Goal: Transaction & Acquisition: Purchase product/service

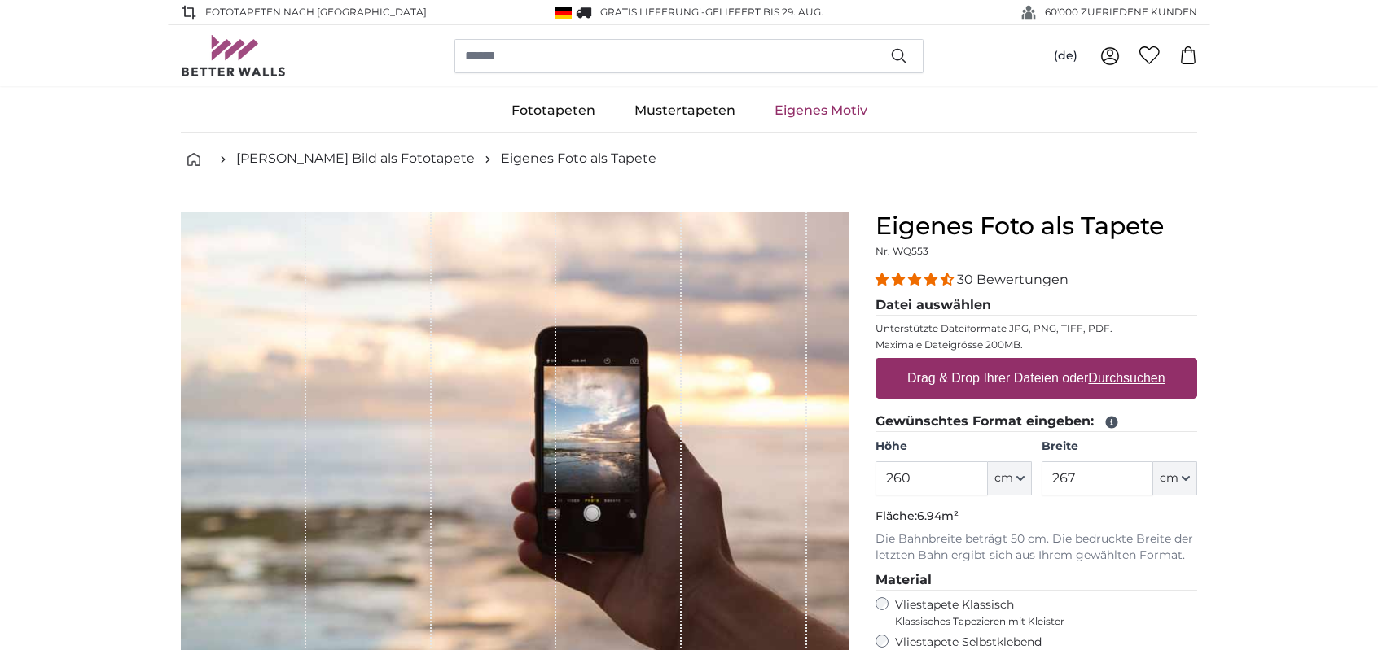
click at [1119, 379] on u "Durchsuchen" at bounding box center [1127, 378] width 77 height 14
click at [1119, 363] on input "Drag & Drop Ihrer Dateien oder Durchsuchen" at bounding box center [1036, 360] width 322 height 5
type input "**********"
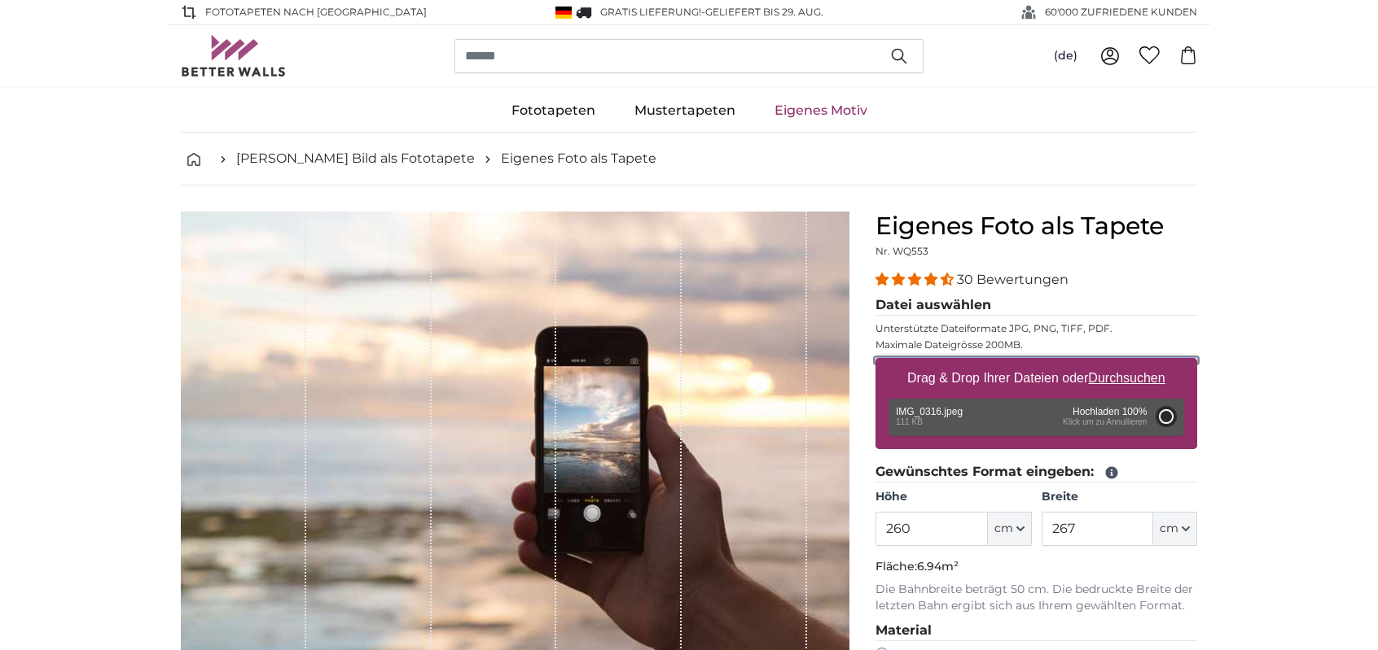
type input "87"
type input "40"
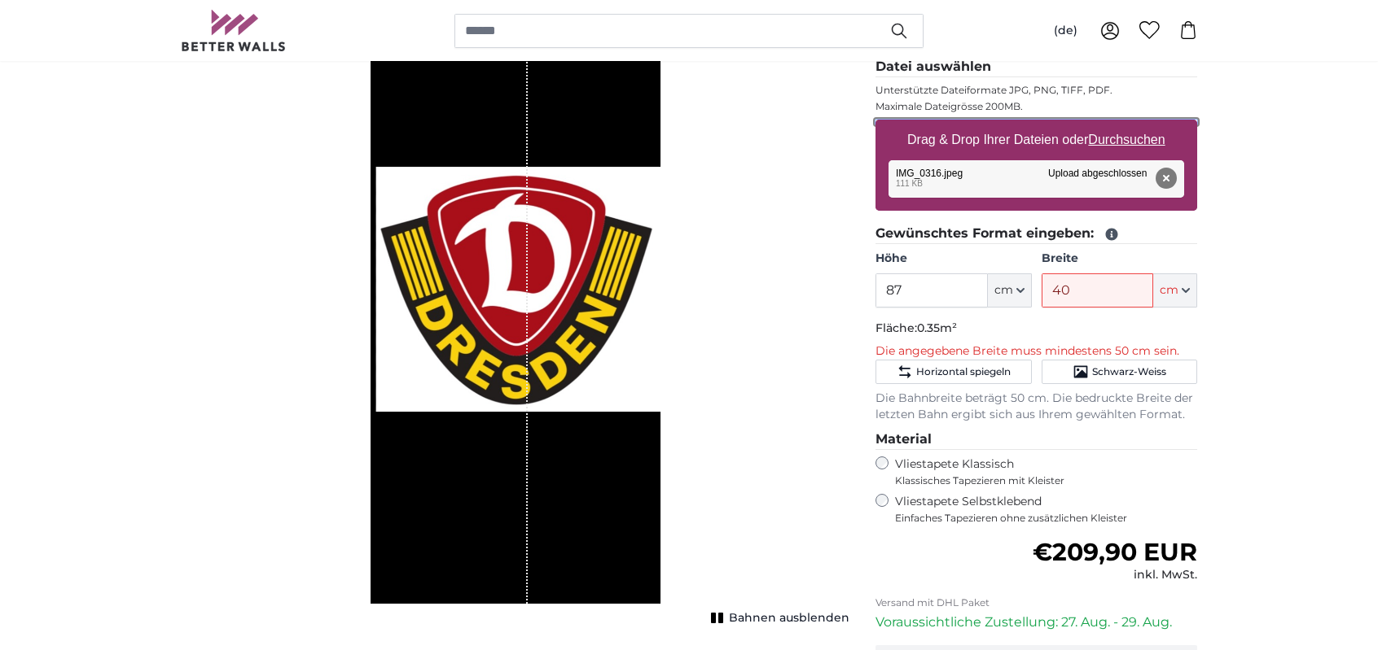
scroll to position [163, 0]
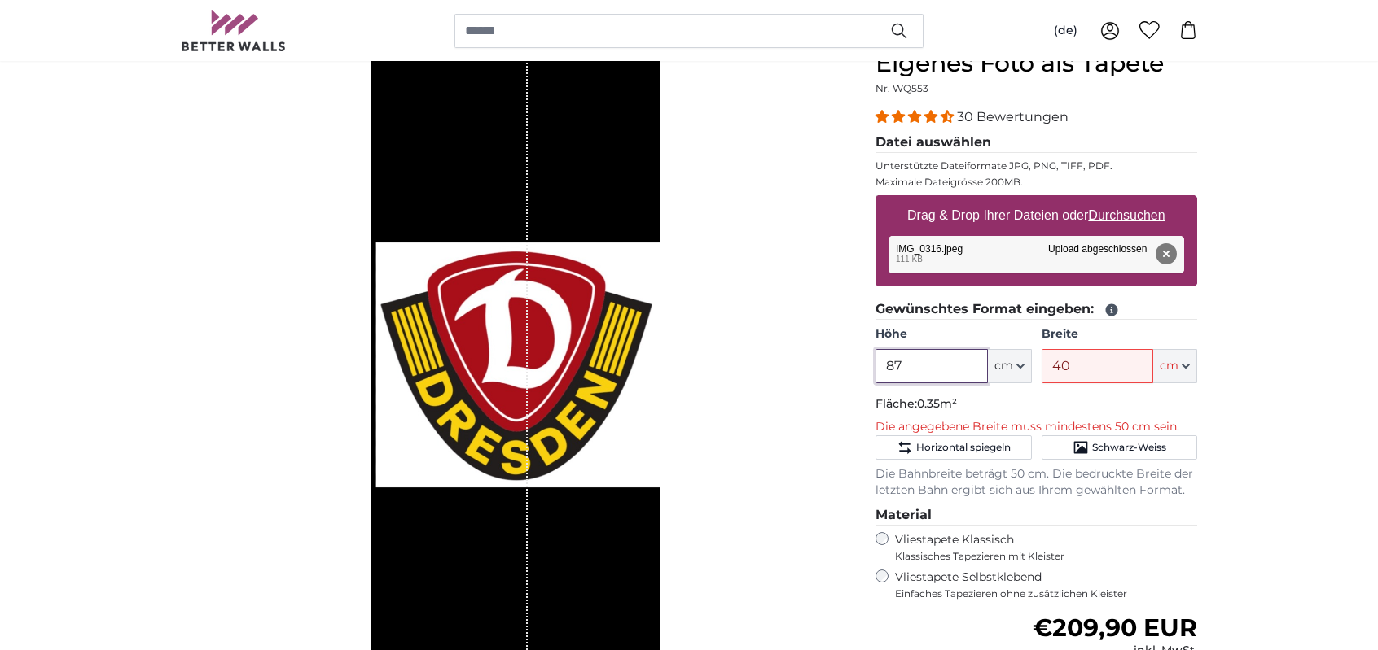
click at [912, 370] on input "87" at bounding box center [931, 366] width 112 height 34
type input "8"
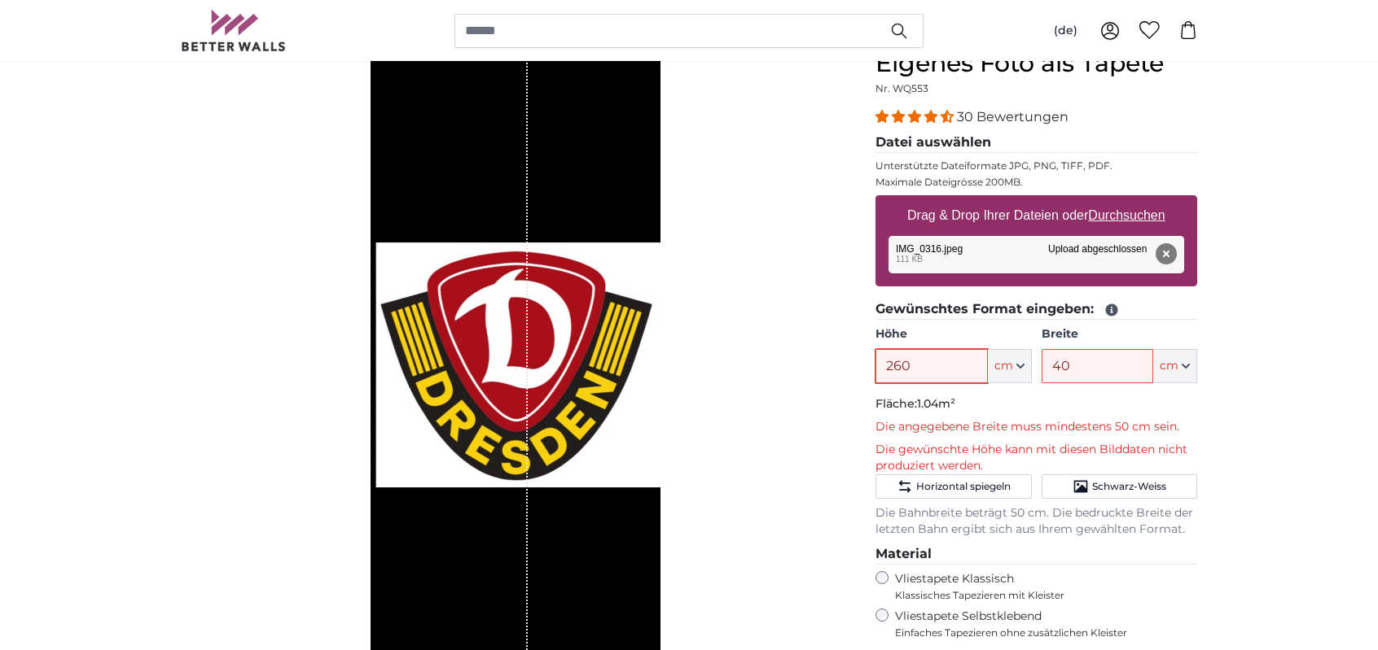
type input "260"
click at [1097, 370] on input "40" at bounding box center [1097, 366] width 112 height 34
type input "4"
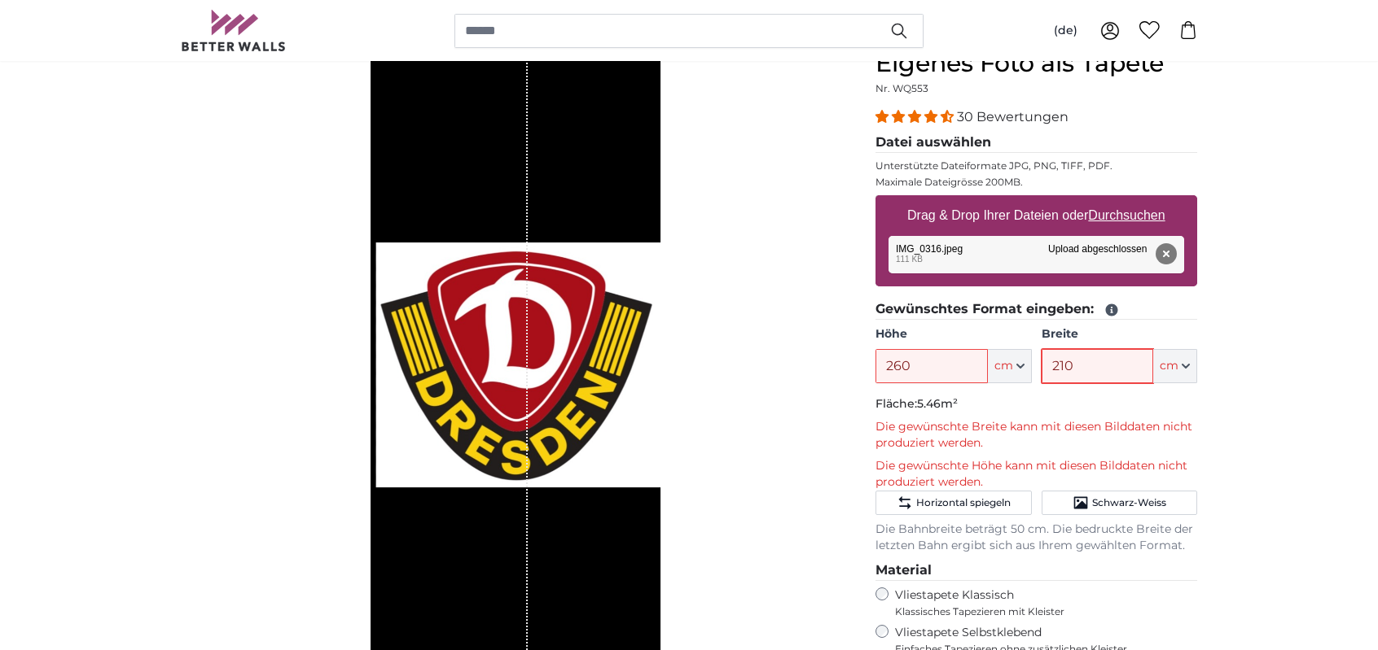
type input "210"
click at [1119, 497] on span "Schwarz-Weiss" at bounding box center [1129, 503] width 74 height 13
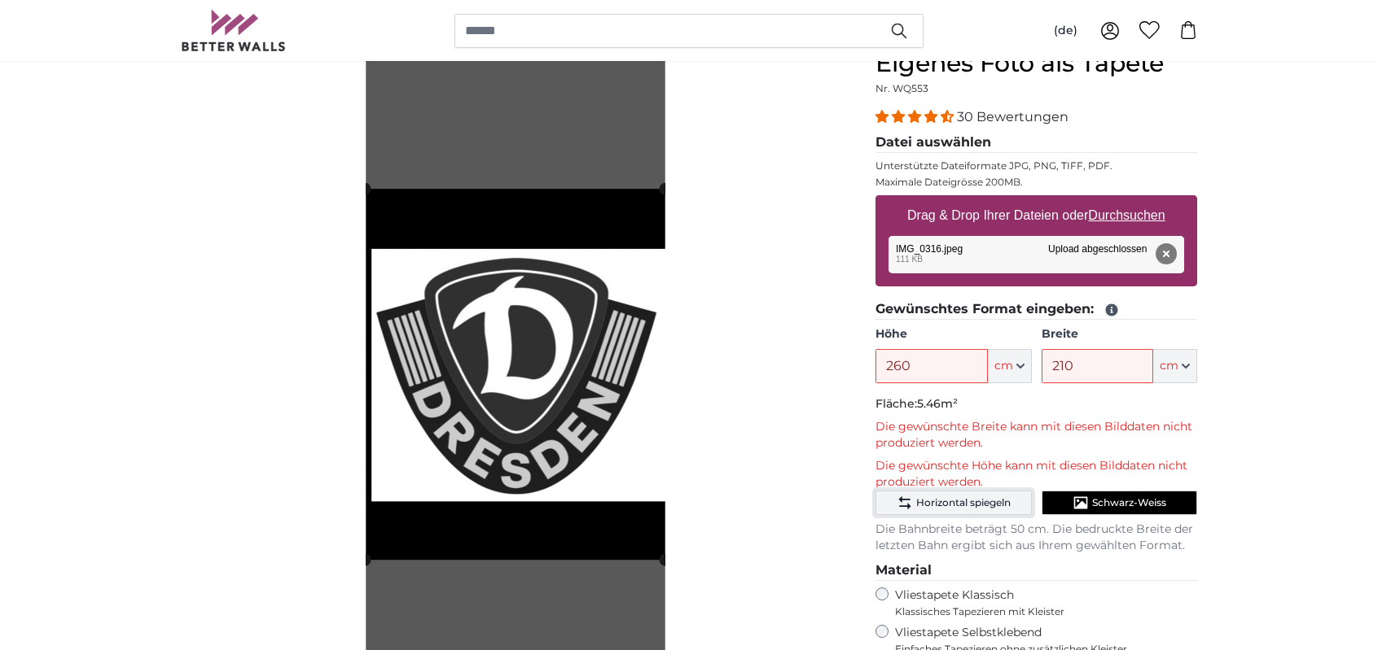
click at [957, 502] on span "Horizontal spiegeln" at bounding box center [963, 503] width 94 height 13
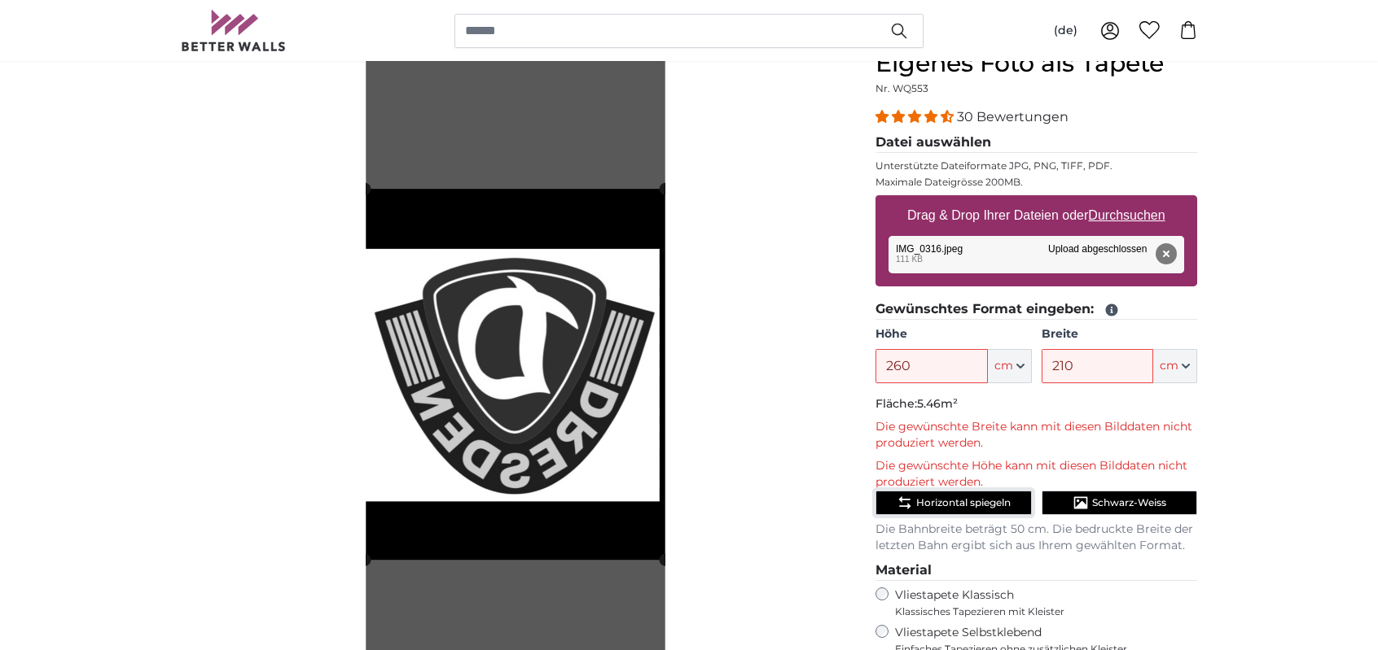
click at [970, 502] on span "Horizontal spiegeln" at bounding box center [963, 503] width 94 height 13
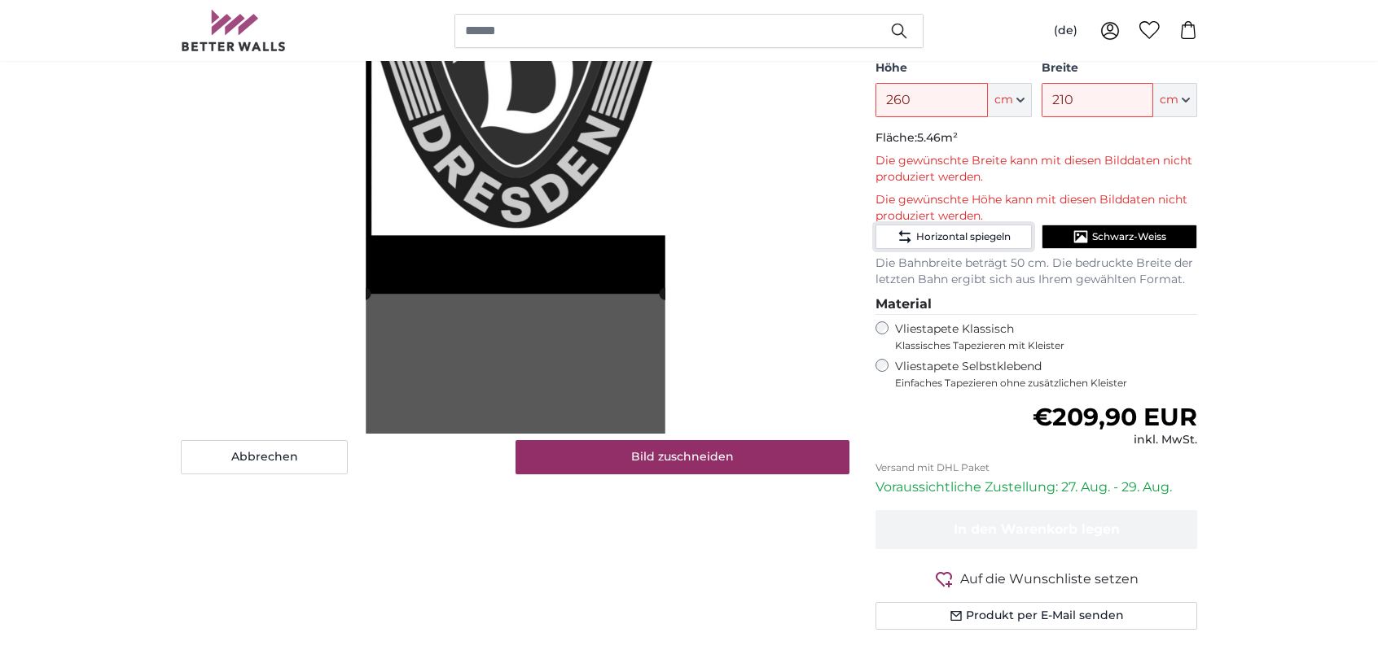
scroll to position [407, 0]
